Goal: Check status

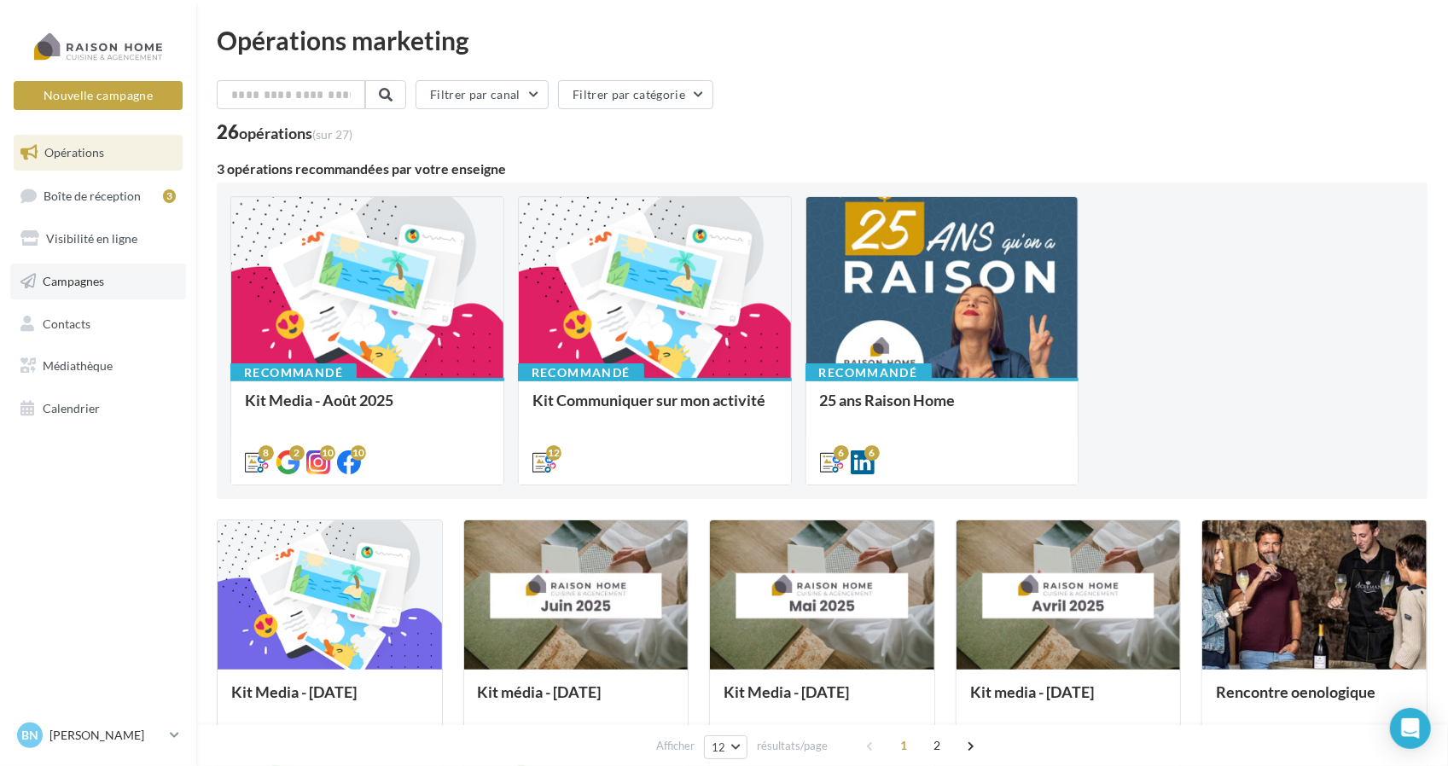
click at [92, 278] on span "Campagnes" at bounding box center [73, 281] width 61 height 15
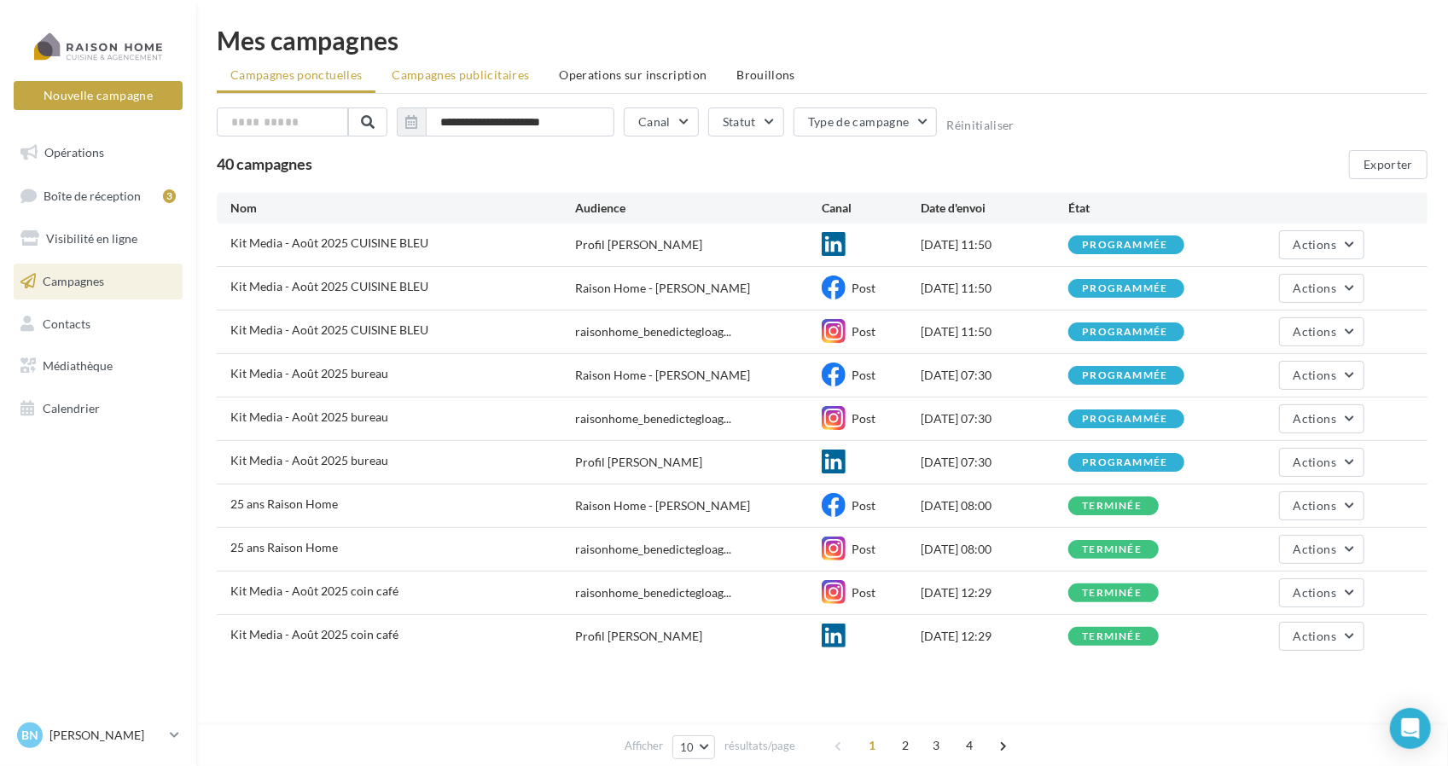
click at [526, 75] on li "Campagnes publicitaires" at bounding box center [460, 75] width 165 height 31
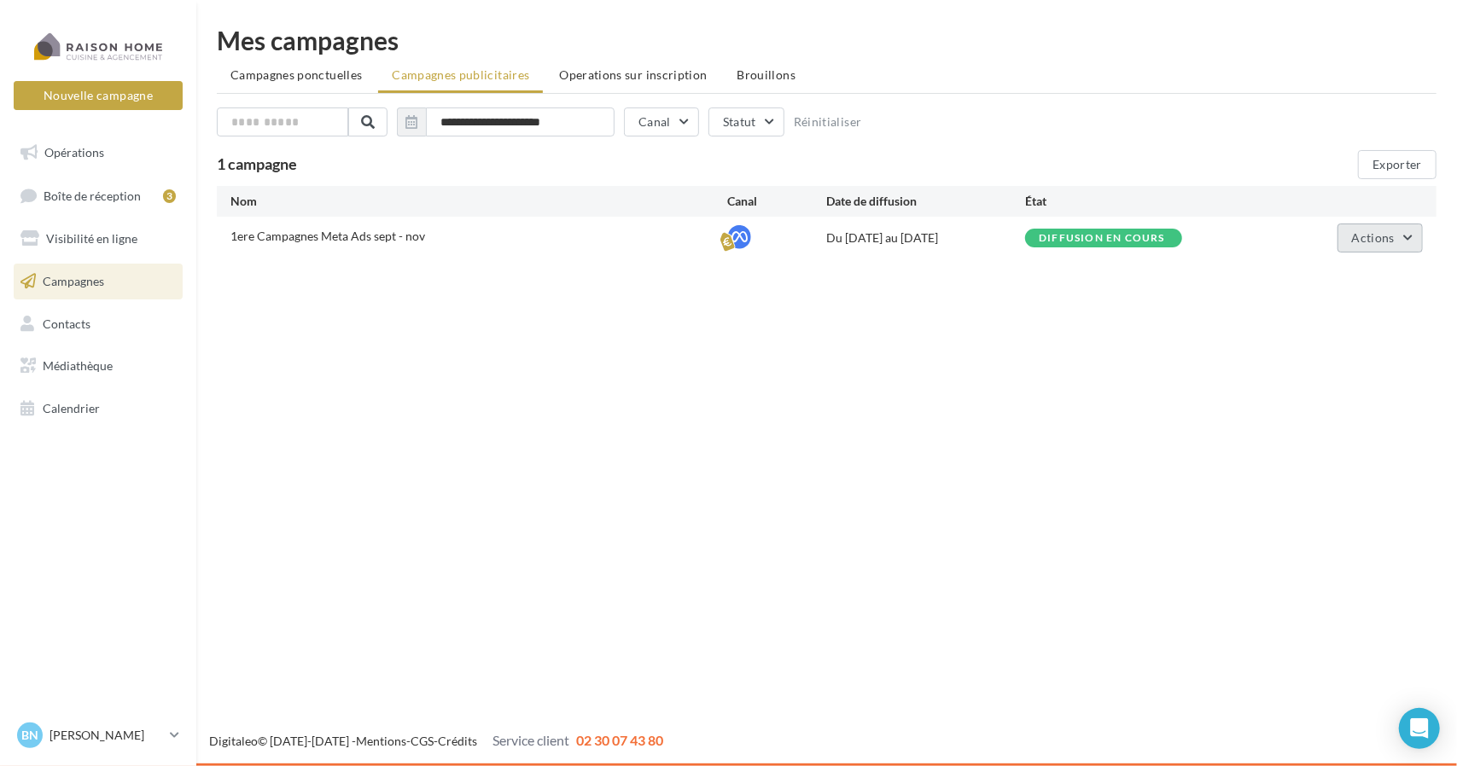
click at [1394, 243] on button "Actions" at bounding box center [1379, 238] width 85 height 29
click at [1331, 323] on button "Voir les résultats" at bounding box center [1337, 322] width 171 height 44
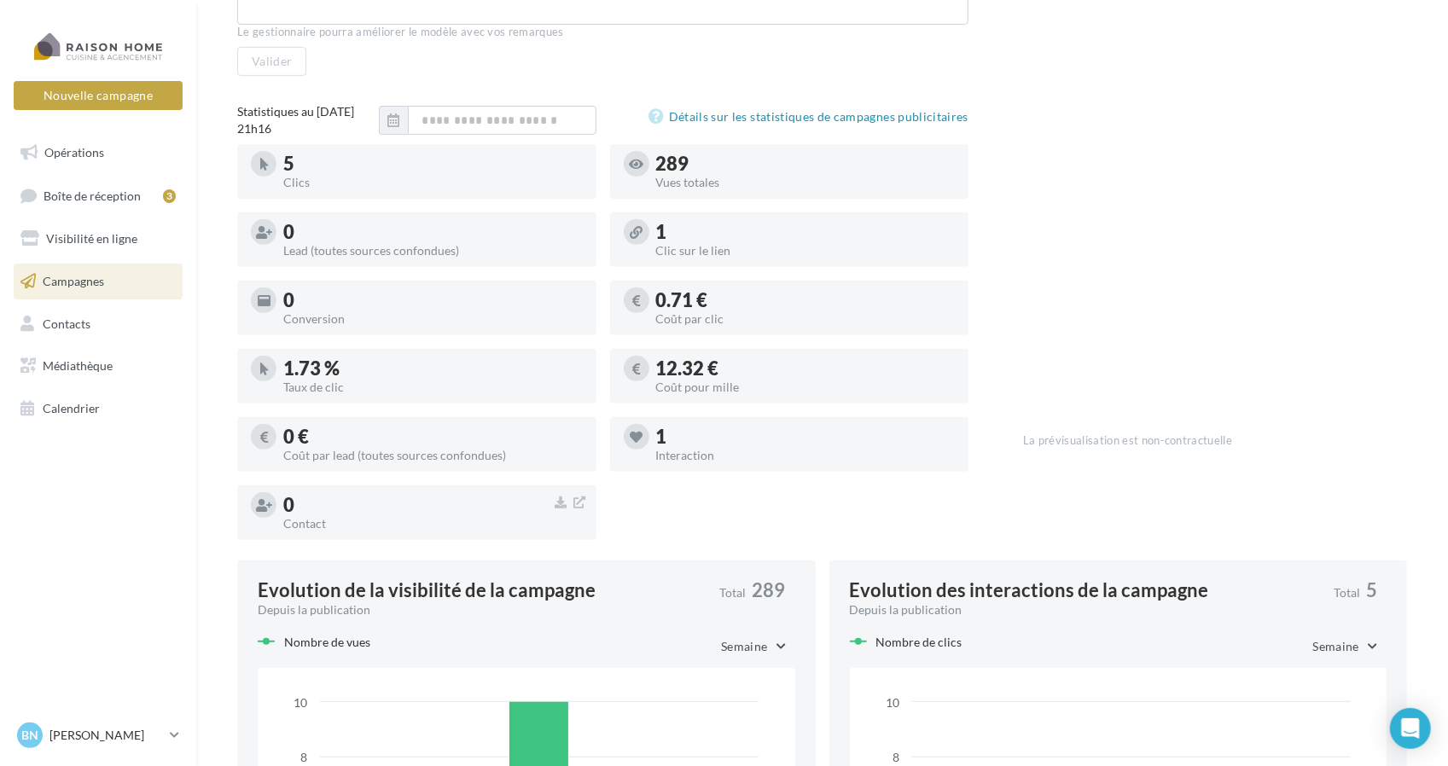
scroll to position [171, 0]
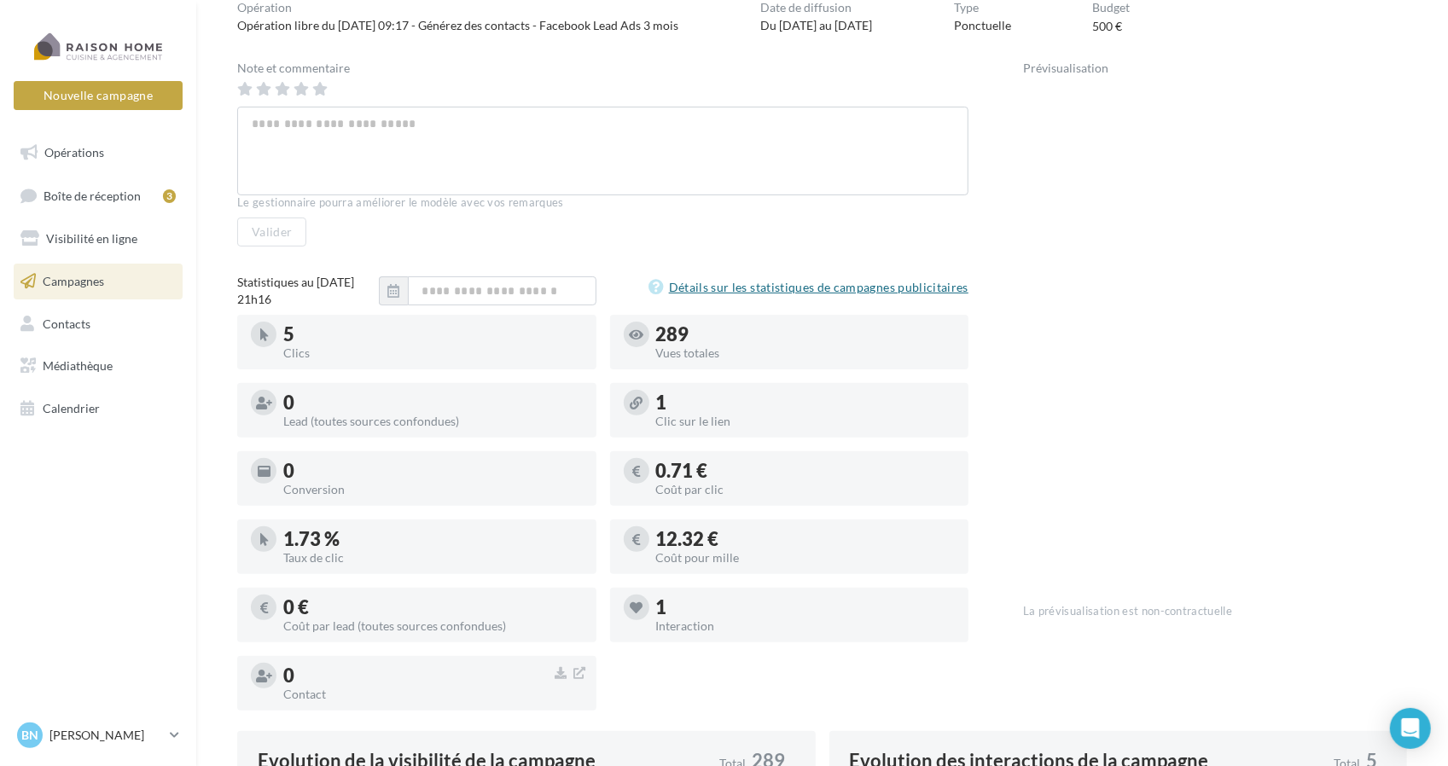
click at [769, 288] on link "Détails sur les statistiques de campagnes publicitaires" at bounding box center [809, 287] width 320 height 20
click at [636, 331] on icon at bounding box center [637, 335] width 15 height 13
click at [684, 357] on div at bounding box center [789, 363] width 359 height 14
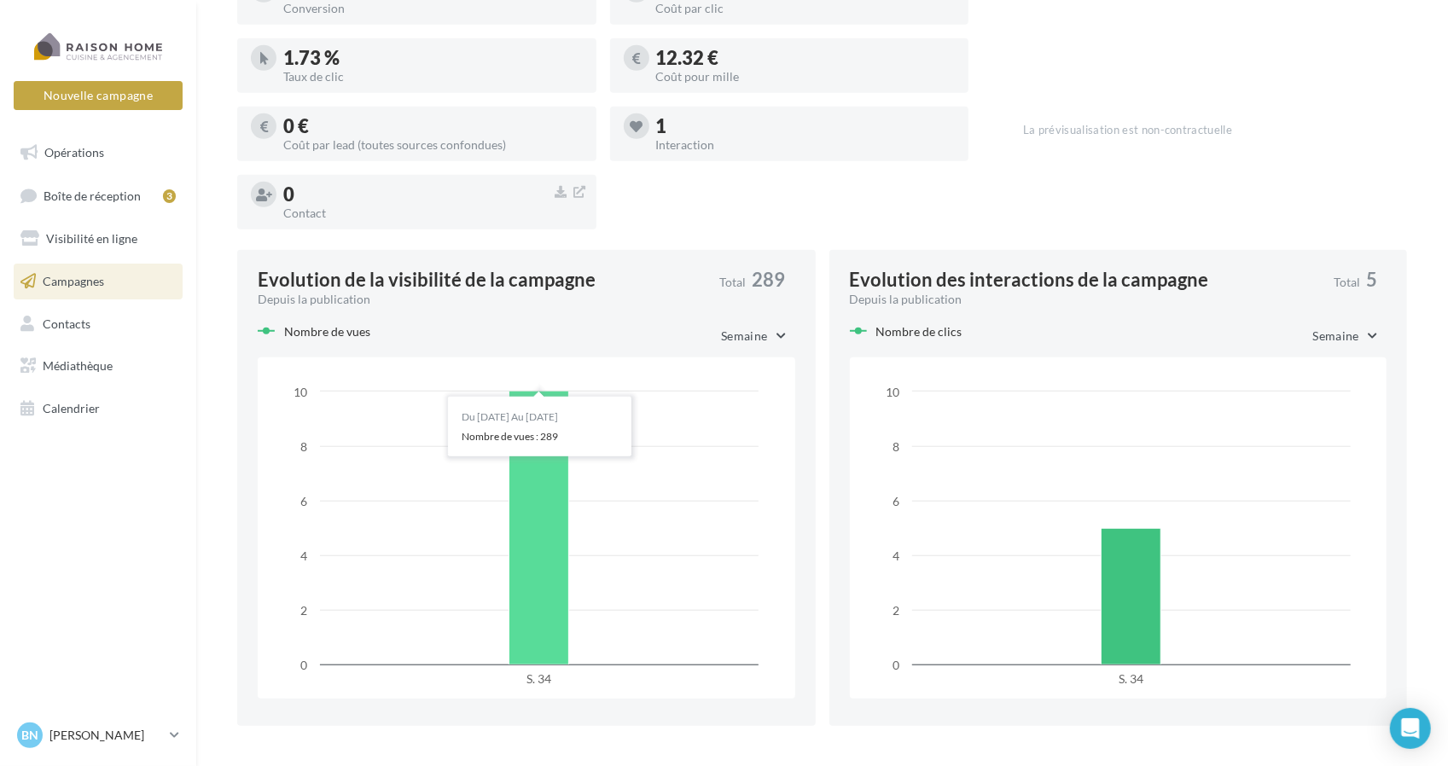
scroll to position [706, 0]
